Goal: Task Accomplishment & Management: Complete application form

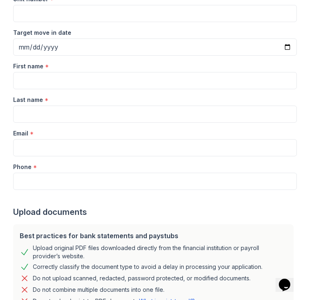
scroll to position [114, 0]
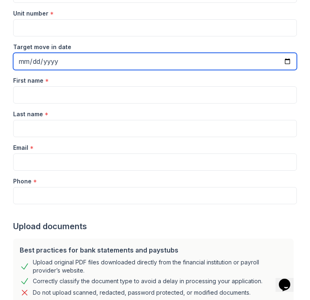
click at [28, 63] on input "Target move in date" at bounding box center [154, 61] width 283 height 17
type input "[DATE]"
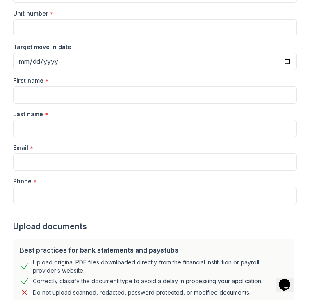
click at [111, 82] on div "First name *" at bounding box center [154, 78] width 283 height 16
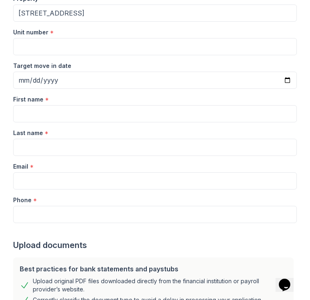
scroll to position [95, 0]
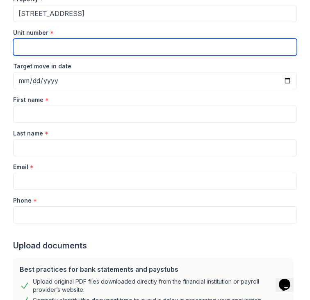
click at [62, 44] on input "Unit number" at bounding box center [154, 47] width 283 height 17
type input "2F"
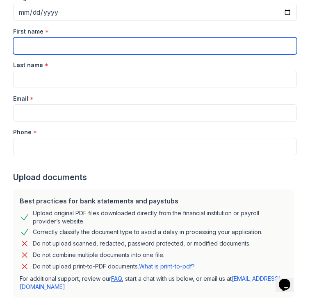
scroll to position [170, 0]
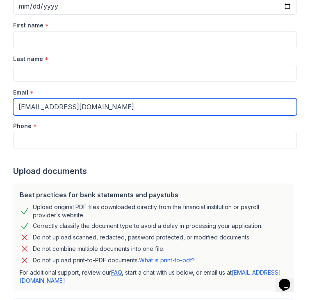
type input "[EMAIL_ADDRESS][DOMAIN_NAME]"
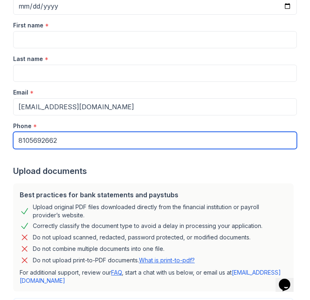
type input "8105692662"
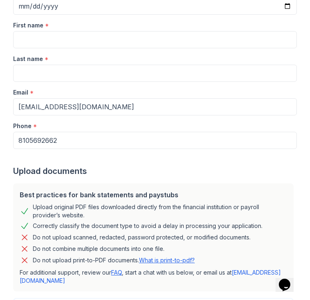
click at [60, 155] on div at bounding box center [154, 157] width 283 height 16
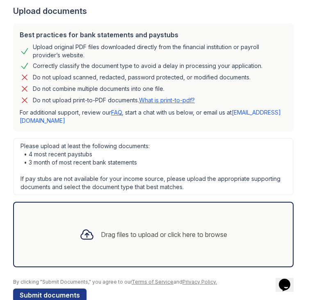
scroll to position [332, 0]
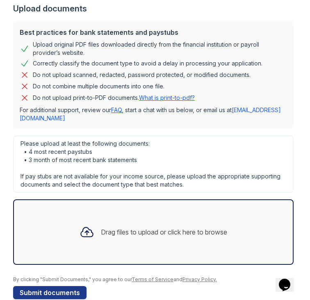
click at [148, 98] on link "What is print-to-pdf?" at bounding box center [167, 97] width 56 height 7
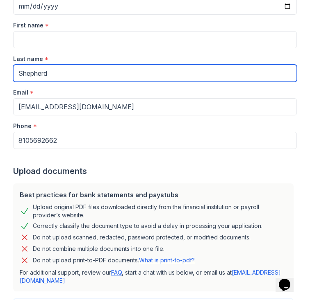
scroll to position [167, 0]
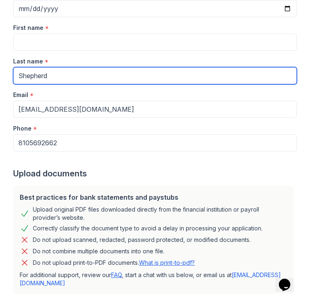
type input "Shepherd"
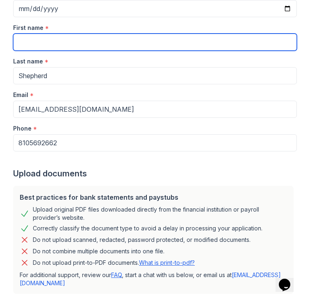
click at [58, 46] on input "First name" at bounding box center [154, 42] width 283 height 17
type input "Aaylira"
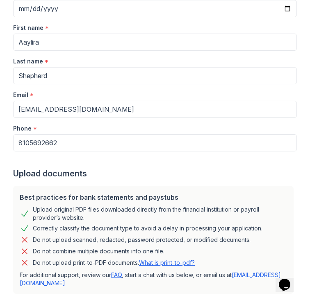
click at [79, 52] on div "Last name *" at bounding box center [154, 59] width 283 height 16
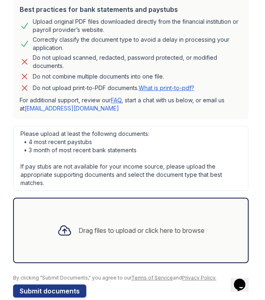
scroll to position [369, 0]
